Goal: Information Seeking & Learning: Learn about a topic

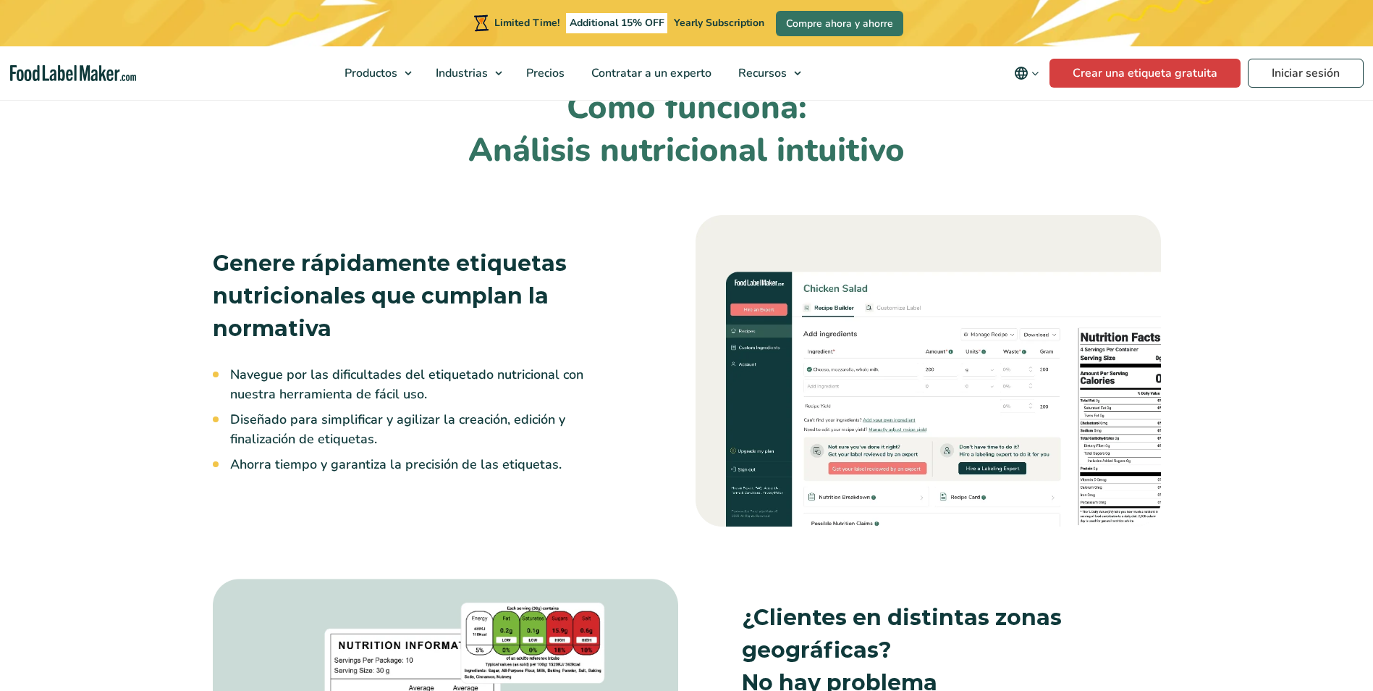
scroll to position [941, 0]
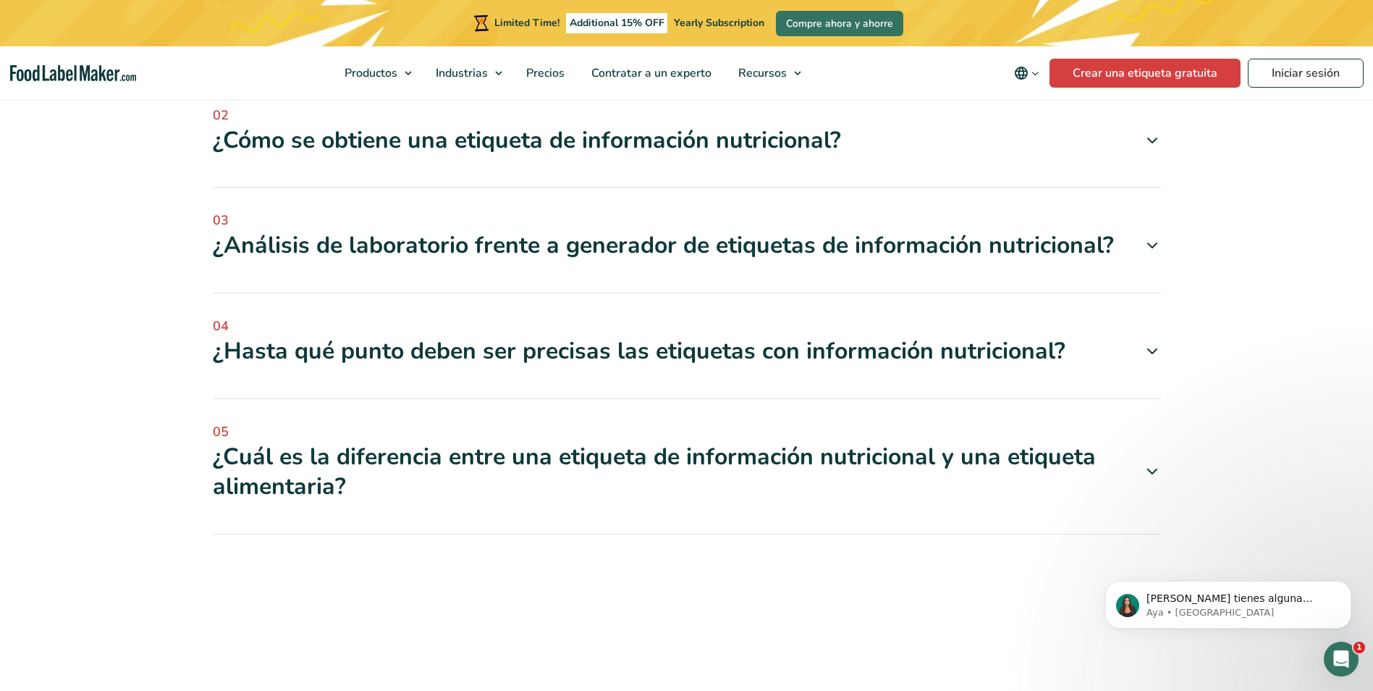
scroll to position [5720, 0]
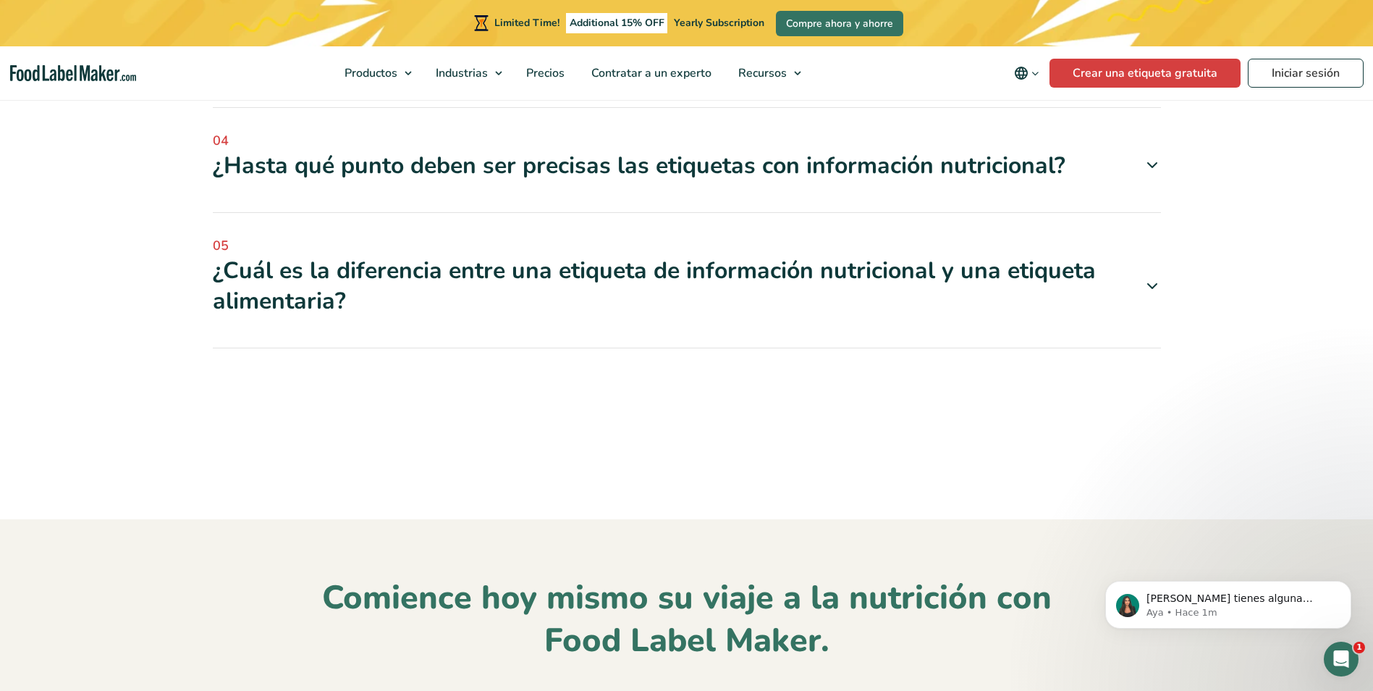
scroll to position [5937, 0]
